Goal: Information Seeking & Learning: Learn about a topic

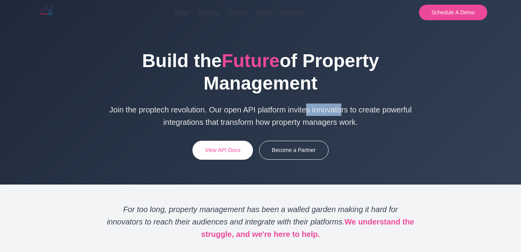
drag, startPoint x: 259, startPoint y: 110, endPoint x: 221, endPoint y: 109, distance: 38.0
click at [221, 109] on p "Join the proptech revolution. Our open API platform invites innovators to creat…" at bounding box center [260, 116] width 310 height 25
click at [204, 14] on link "Features" at bounding box center [207, 12] width 21 height 9
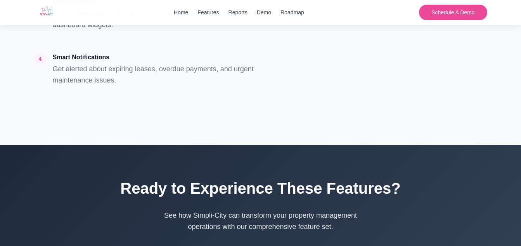
scroll to position [7321, 0]
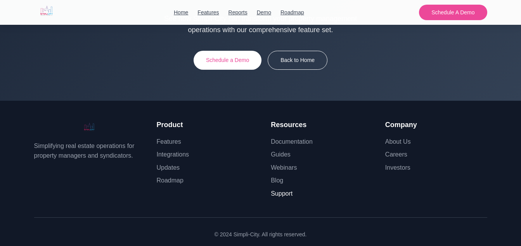
click at [288, 190] on link "Support" at bounding box center [282, 193] width 22 height 7
click at [279, 190] on link "Support" at bounding box center [282, 193] width 22 height 7
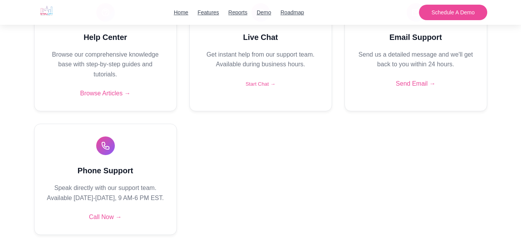
scroll to position [223, 0]
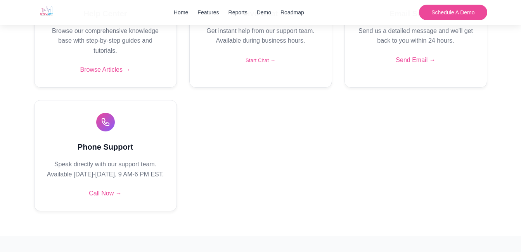
click at [499, 168] on section "Help Center Browse our comprehensive knowledge base with step-by-step guides an…" at bounding box center [260, 89] width 521 height 294
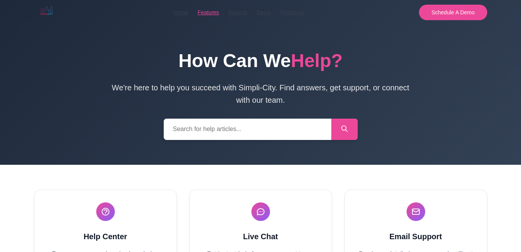
click at [204, 12] on link "Features" at bounding box center [207, 12] width 21 height 9
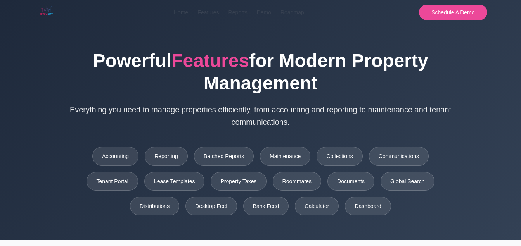
click at [213, 17] on div "Home Features Reports Demo Roadmap Schedule A Demo" at bounding box center [260, 12] width 453 height 25
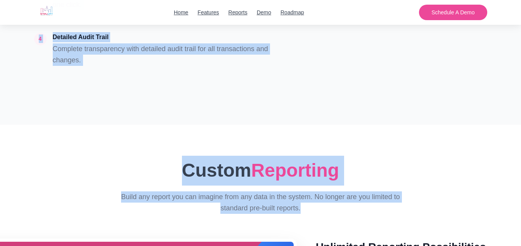
scroll to position [580, 0]
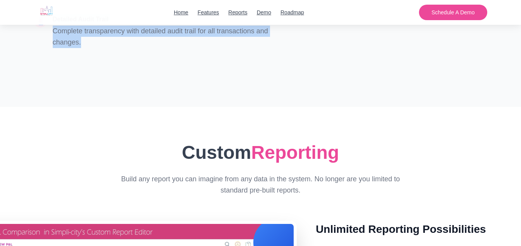
drag, startPoint x: 34, startPoint y: 70, endPoint x: 101, endPoint y: 45, distance: 71.8
drag, startPoint x: 101, startPoint y: 45, endPoint x: 56, endPoint y: 39, distance: 45.4
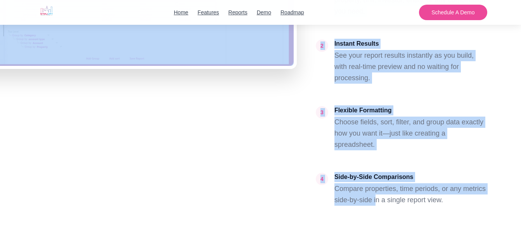
scroll to position [1046, 0]
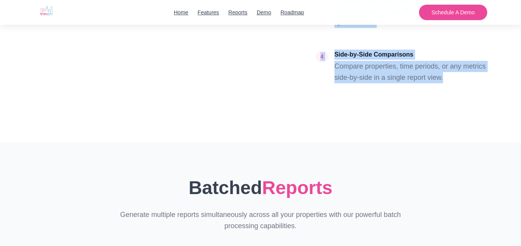
drag, startPoint x: 184, startPoint y: 31, endPoint x: 463, endPoint y: 82, distance: 283.4
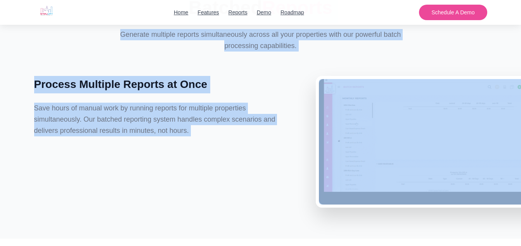
scroll to position [1264, 0]
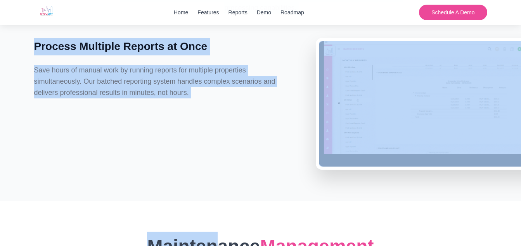
drag, startPoint x: 193, startPoint y: 186, endPoint x: 215, endPoint y: 114, distance: 75.2
click at [215, 114] on div "Batched Reports Generate multiple reports simultaneously across all your proper…" at bounding box center [260, 62] width 465 height 215
drag, startPoint x: 215, startPoint y: 114, endPoint x: 136, endPoint y: 74, distance: 88.1
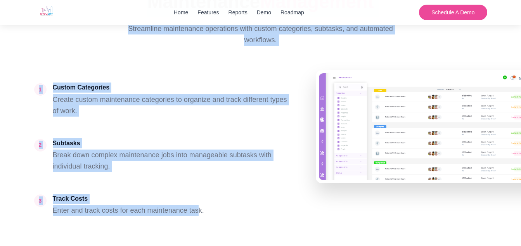
scroll to position [1539, 0]
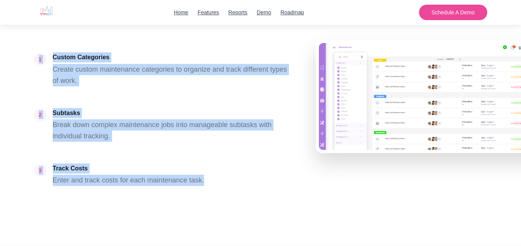
drag, startPoint x: 148, startPoint y: 62, endPoint x: 205, endPoint y: 167, distance: 119.5
click at [205, 167] on div "Maintenance Management Streamline maintenance operations with custom categories…" at bounding box center [260, 85] width 465 height 257
drag, startPoint x: 205, startPoint y: 167, endPoint x: 168, endPoint y: 167, distance: 36.8
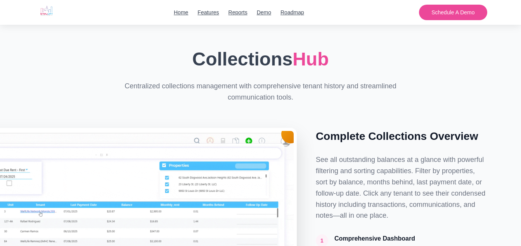
scroll to position [1784, 0]
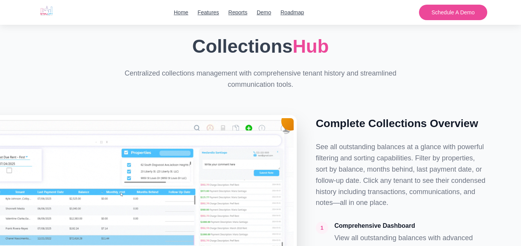
click at [44, 12] on img at bounding box center [46, 11] width 25 height 19
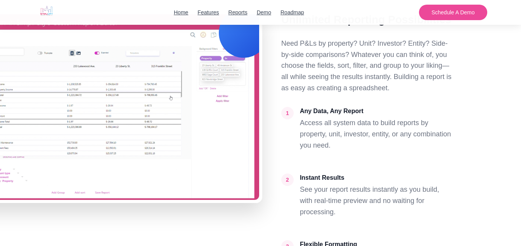
scroll to position [751, 35]
